Goal: Task Accomplishment & Management: Manage account settings

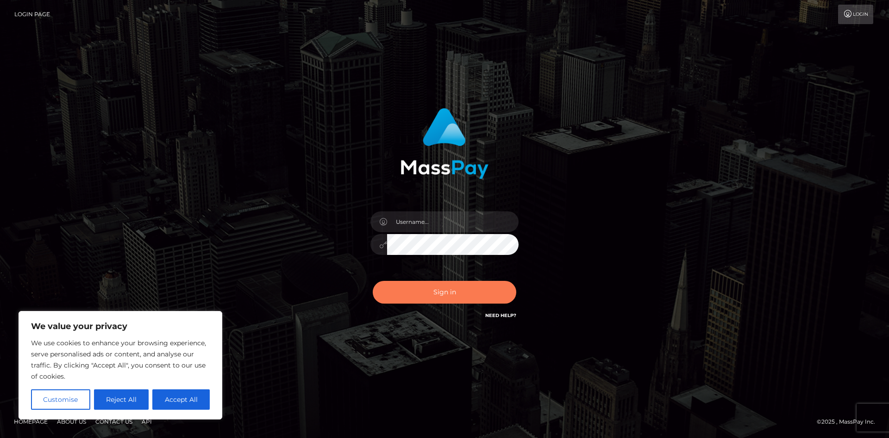
click at [472, 294] on button "Sign in" at bounding box center [445, 292] width 144 height 23
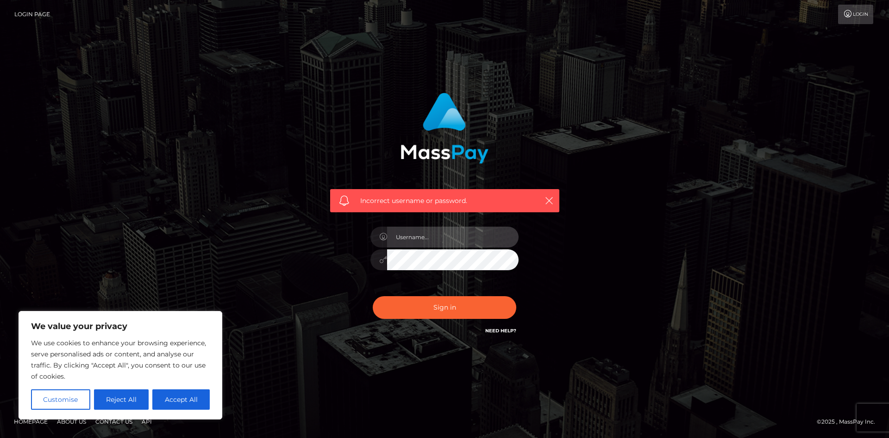
click at [407, 244] on input "text" at bounding box center [452, 236] width 131 height 21
type input "[EMAIL_ADDRESS][DOMAIN_NAME]"
click at [441, 303] on button "Sign in" at bounding box center [445, 307] width 144 height 23
click at [547, 202] on icon "button" at bounding box center [549, 200] width 9 height 9
click at [547, 200] on icon "button" at bounding box center [549, 200] width 9 height 9
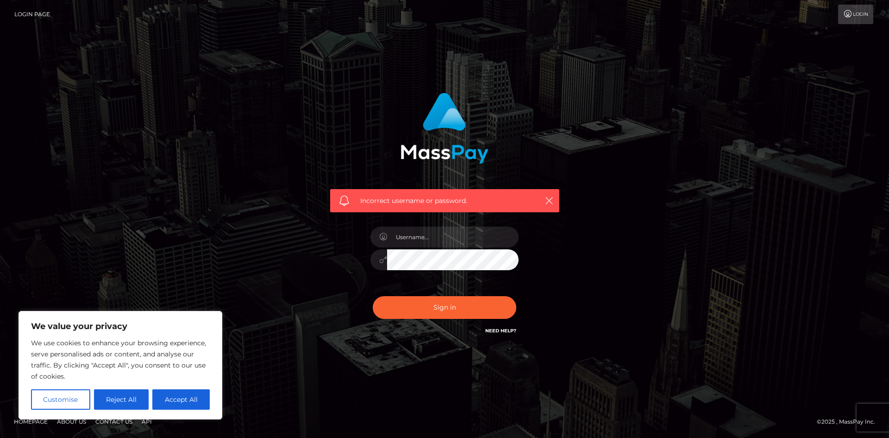
click at [859, 14] on link "Login" at bounding box center [855, 14] width 35 height 19
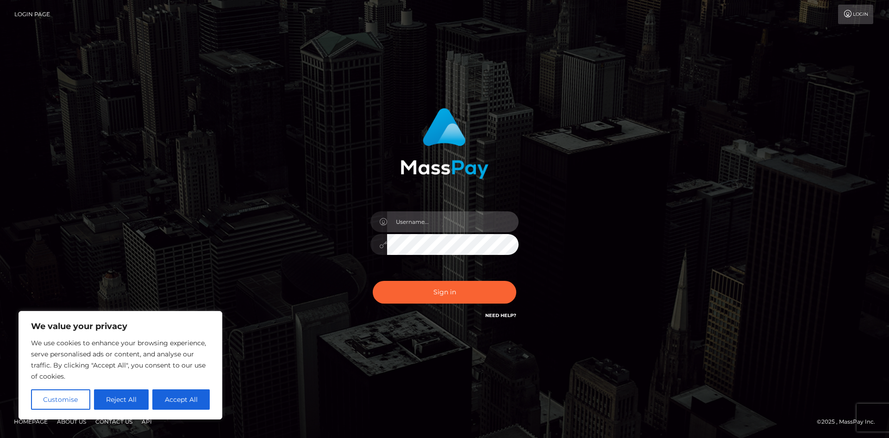
click at [428, 221] on input "text" at bounding box center [452, 221] width 131 height 21
type input "[EMAIL_ADDRESS][DOMAIN_NAME]"
click at [638, 136] on div "valeria7k29@gmail.com Sign in" at bounding box center [445, 219] width 528 height 236
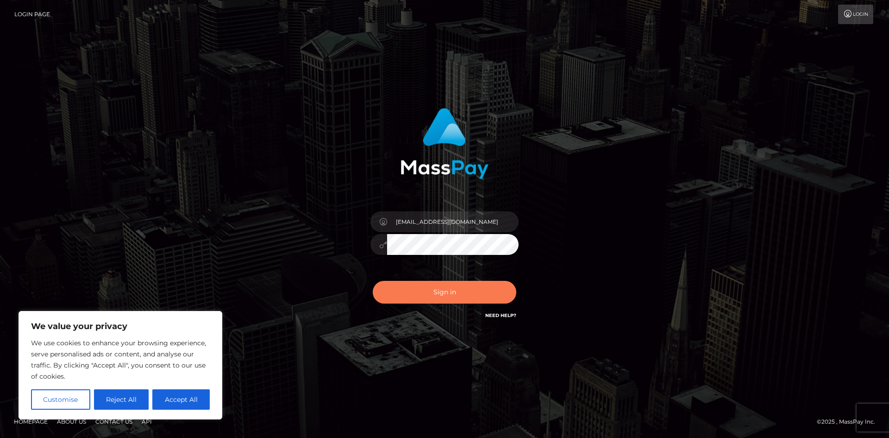
click at [457, 294] on button "Sign in" at bounding box center [445, 292] width 144 height 23
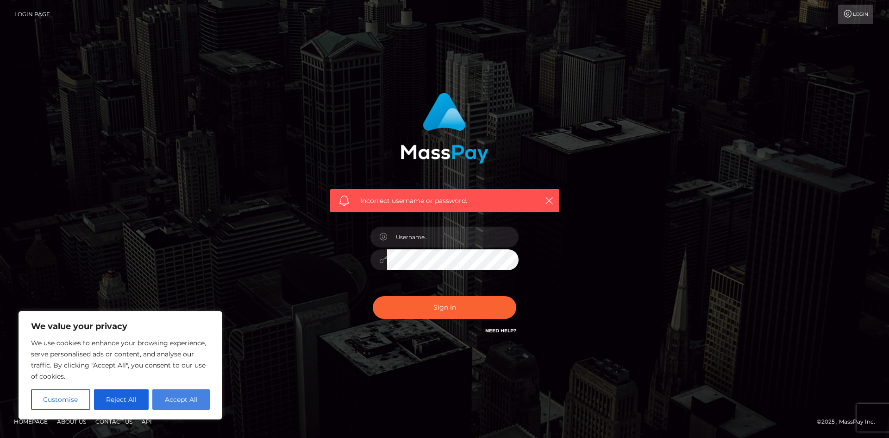
click at [178, 395] on button "Accept All" at bounding box center [180, 399] width 57 height 20
checkbox input "true"
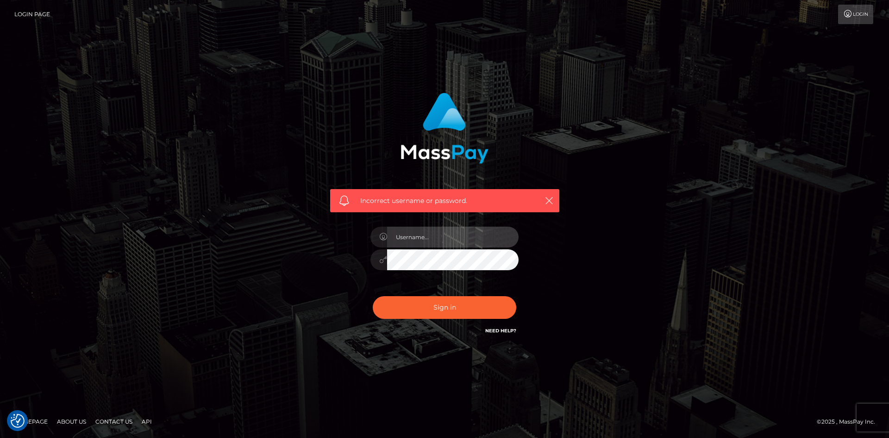
click at [454, 237] on input "text" at bounding box center [452, 236] width 131 height 21
type input "[EMAIL_ADDRESS][DOMAIN_NAME]"
click at [474, 302] on button "Sign in" at bounding box center [445, 307] width 144 height 23
click at [852, 14] on icon at bounding box center [848, 13] width 10 height 7
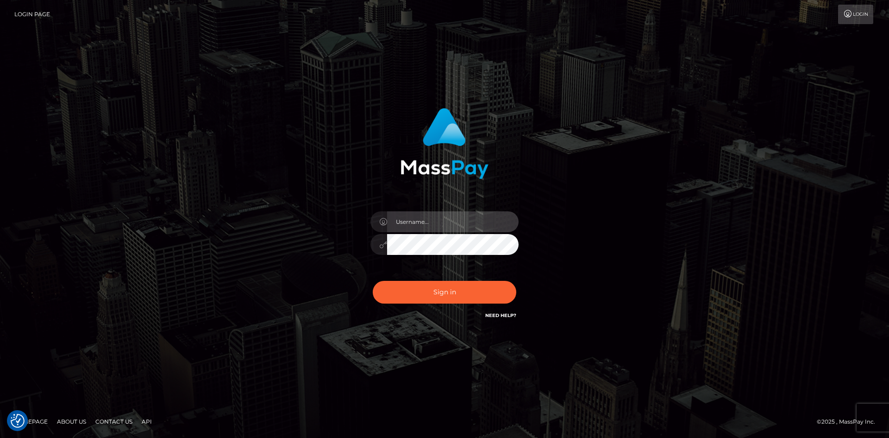
click at [428, 216] on input "text" at bounding box center [452, 221] width 131 height 21
type input "valeria7k29@gmail.com"
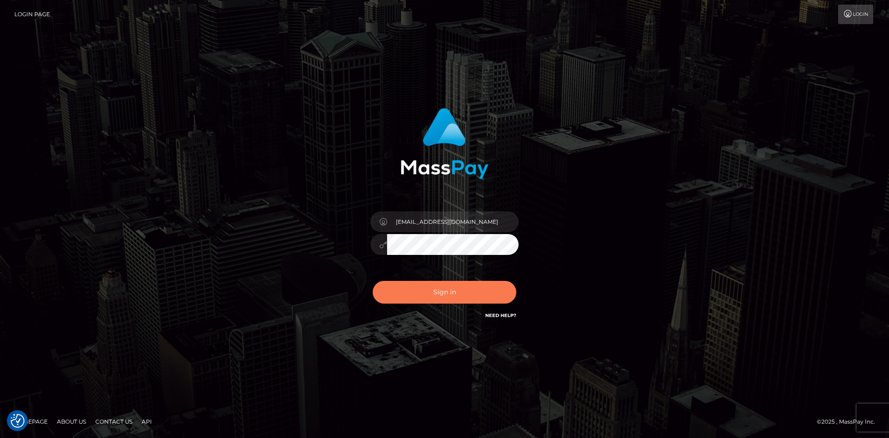
click at [468, 293] on button "Sign in" at bounding box center [445, 292] width 144 height 23
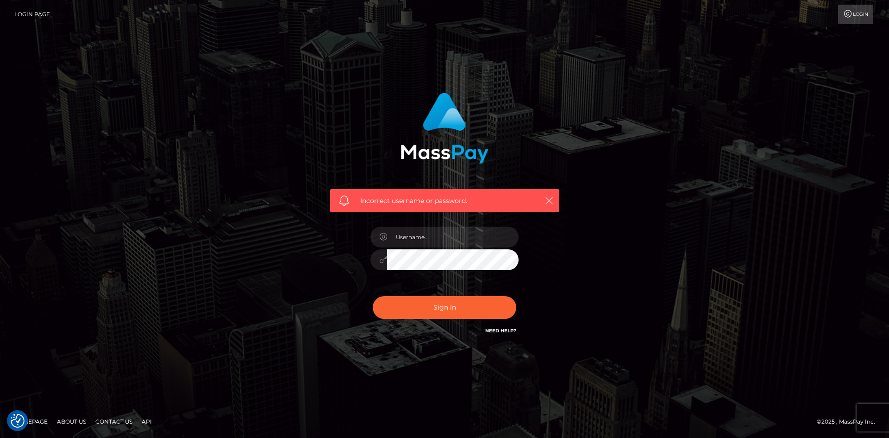
click at [549, 201] on icon "button" at bounding box center [549, 200] width 9 height 9
click at [470, 220] on div at bounding box center [444, 254] width 162 height 71
click at [463, 232] on input "text" at bounding box center [452, 236] width 131 height 21
